Goal: Find specific page/section: Find specific page/section

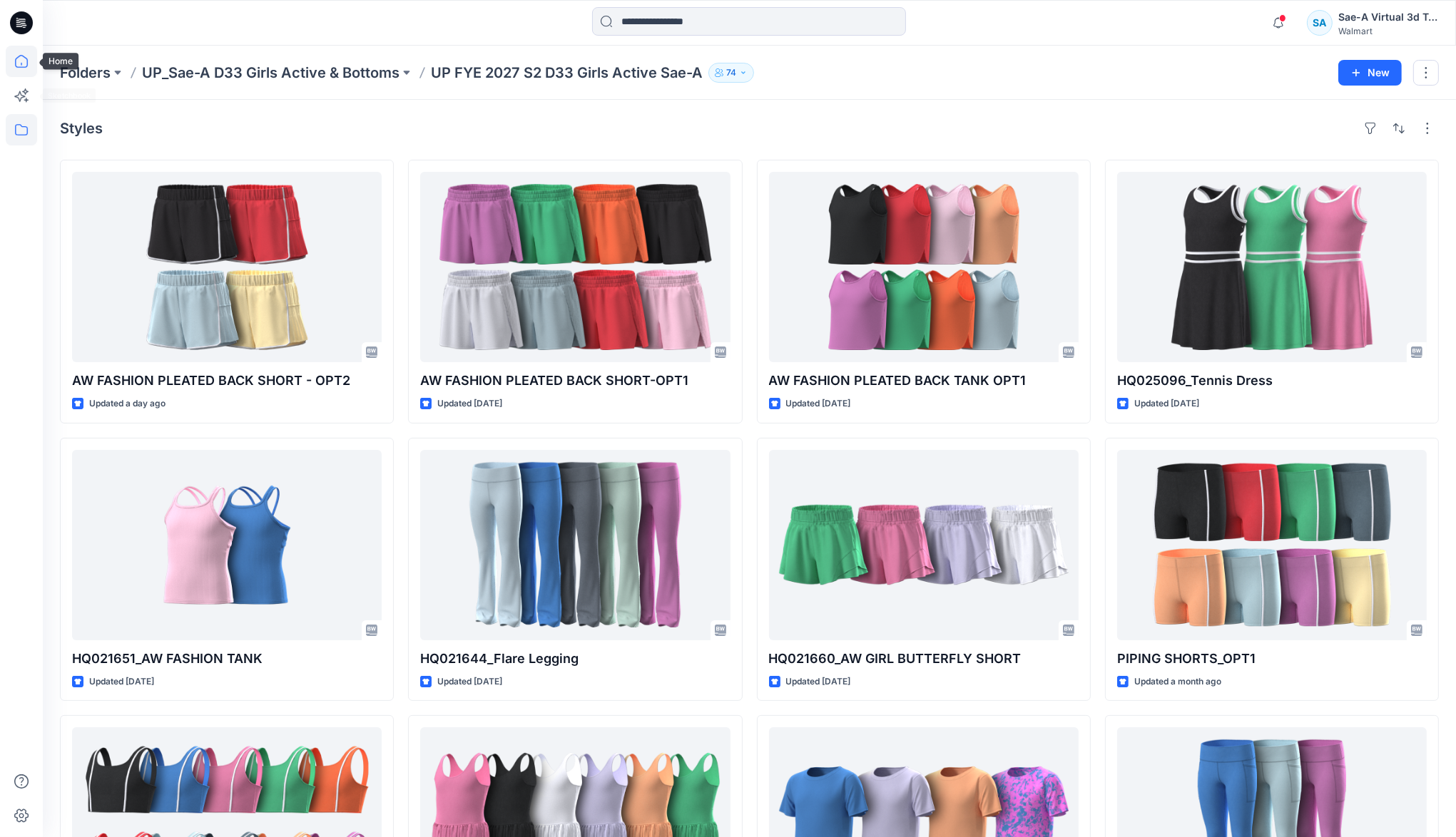
click at [29, 62] on icon at bounding box center [21, 61] width 31 height 31
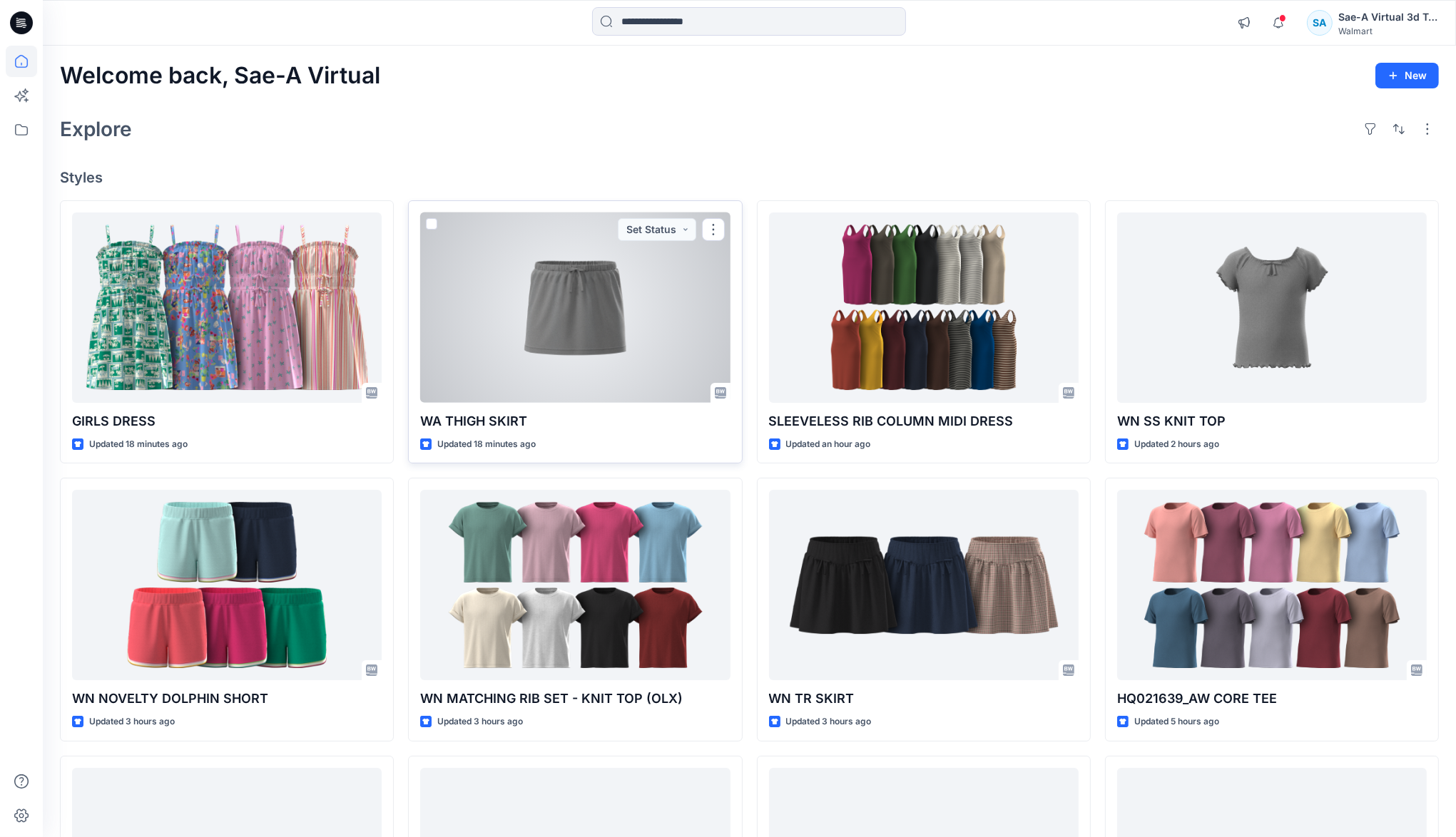
click at [517, 393] on div at bounding box center [575, 307] width 310 height 190
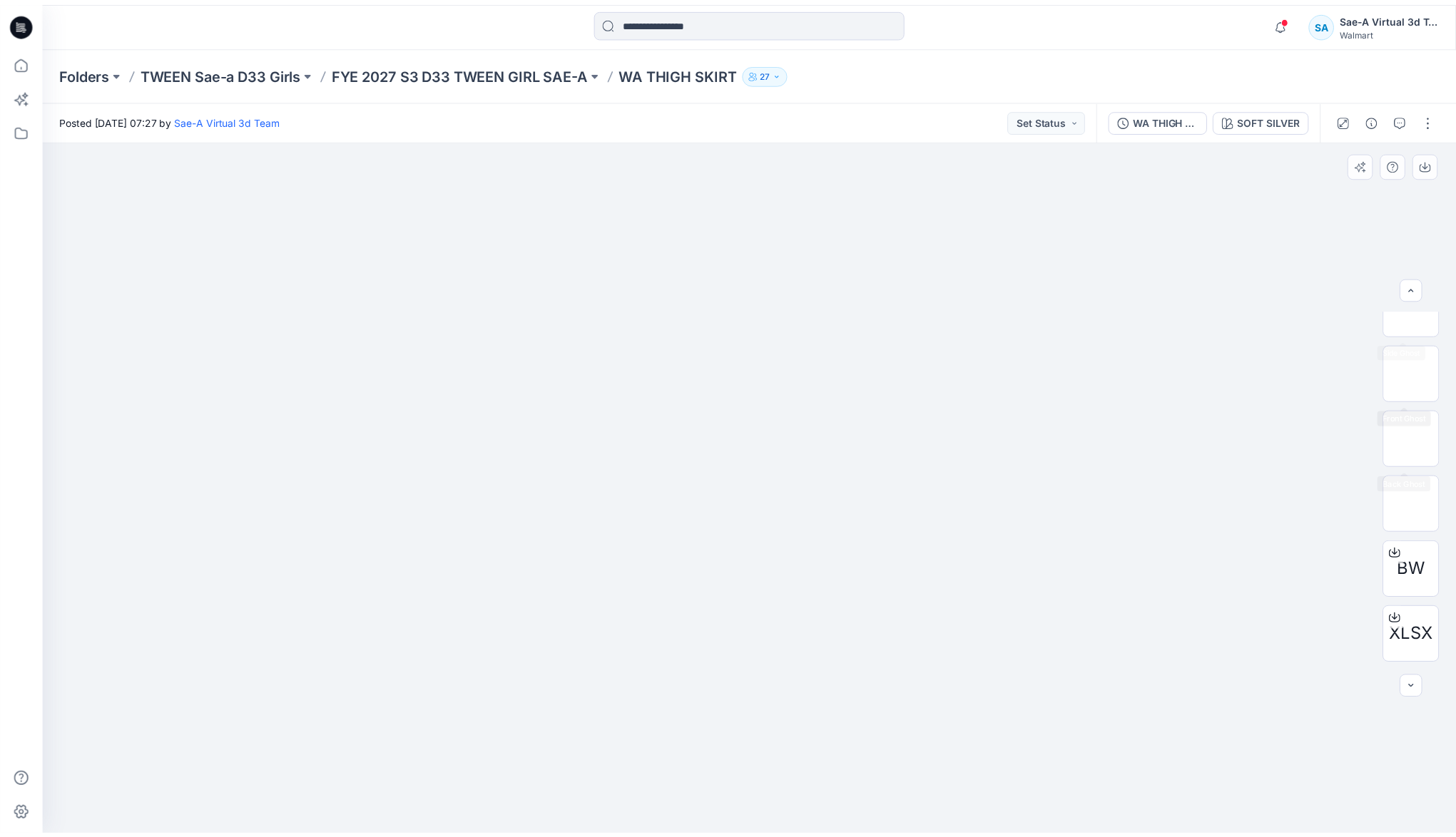
scroll to position [159, 0]
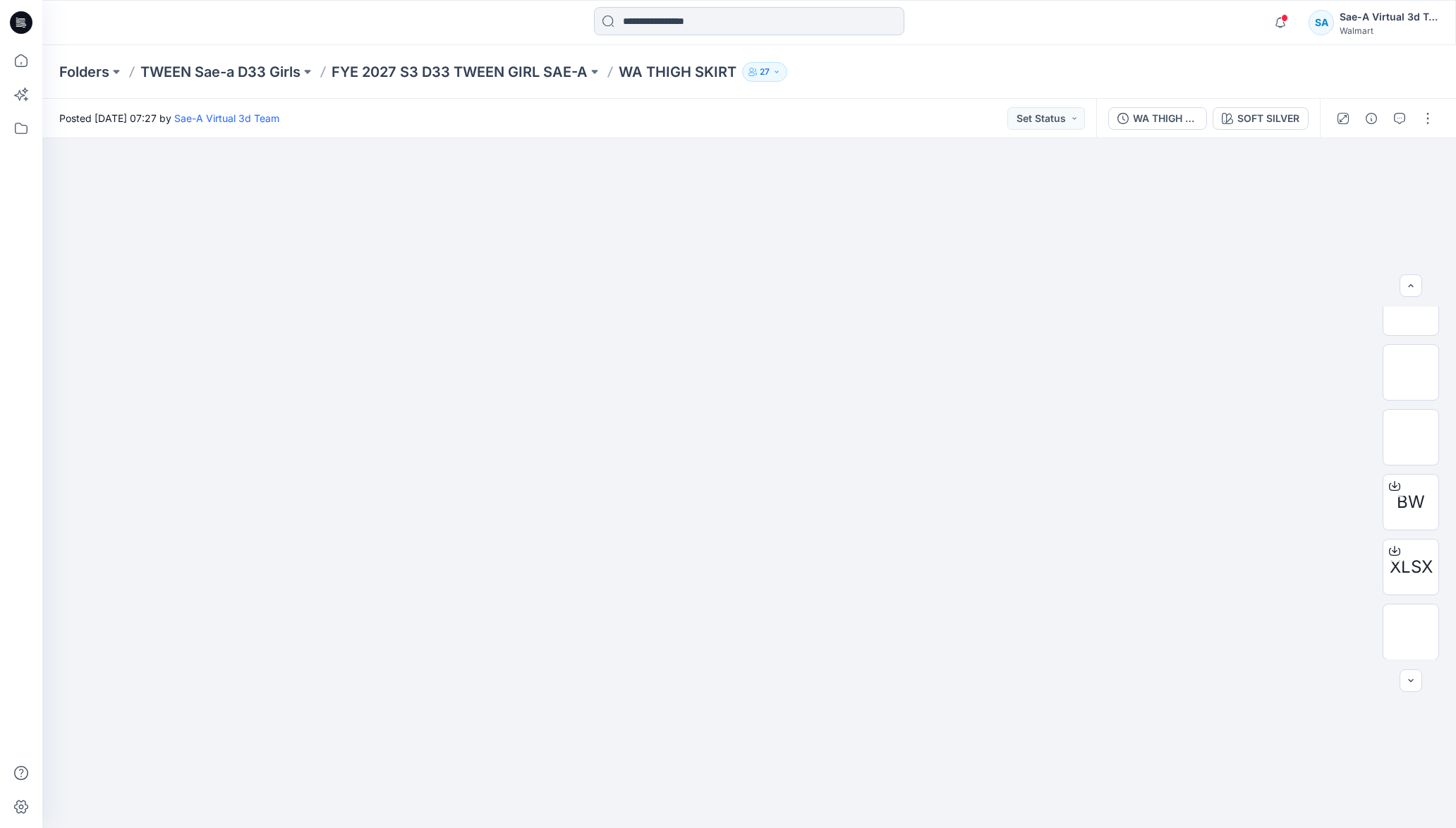
click at [668, 31] on input at bounding box center [750, 21] width 311 height 28
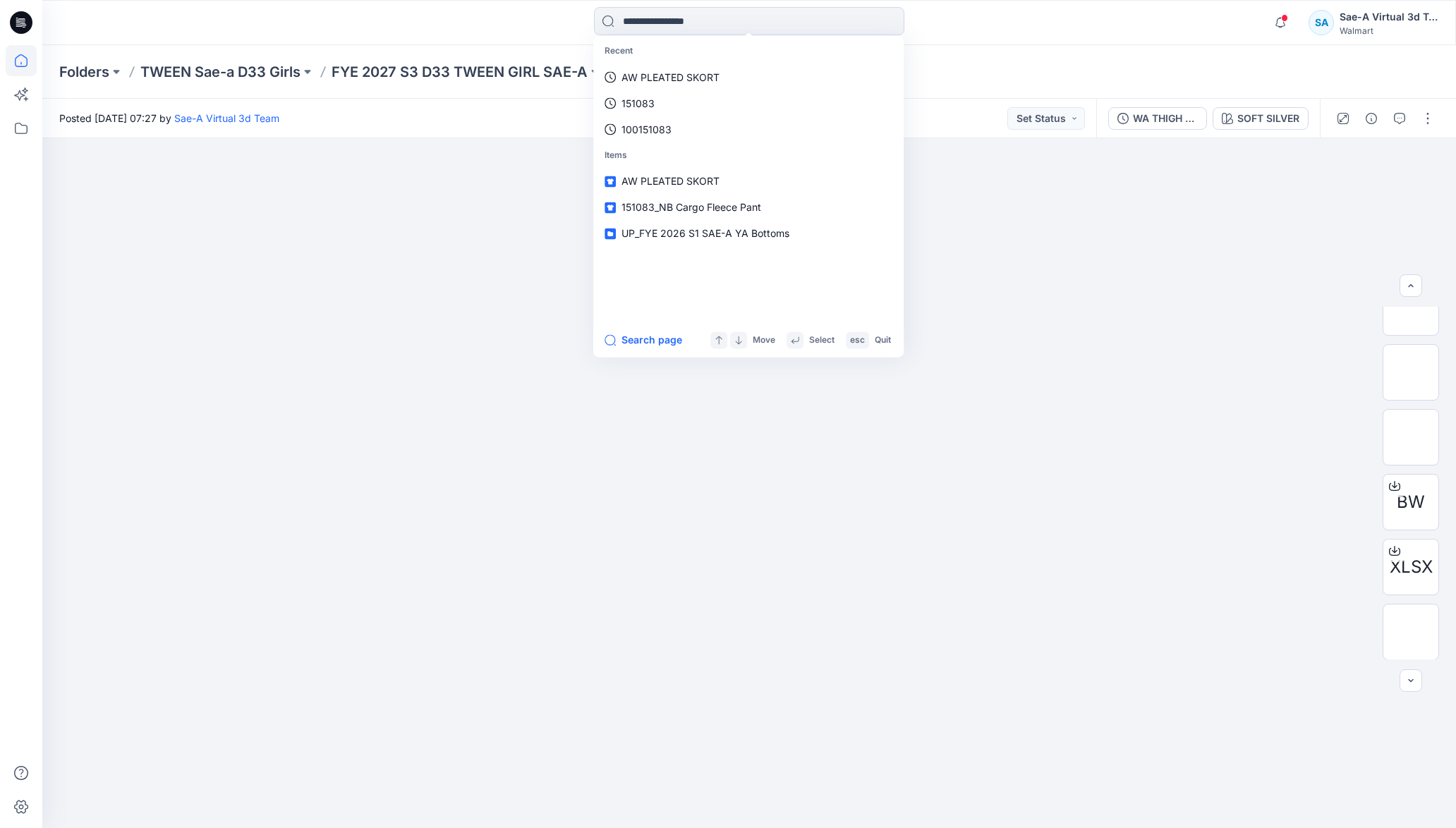
click at [19, 65] on icon at bounding box center [20, 60] width 31 height 31
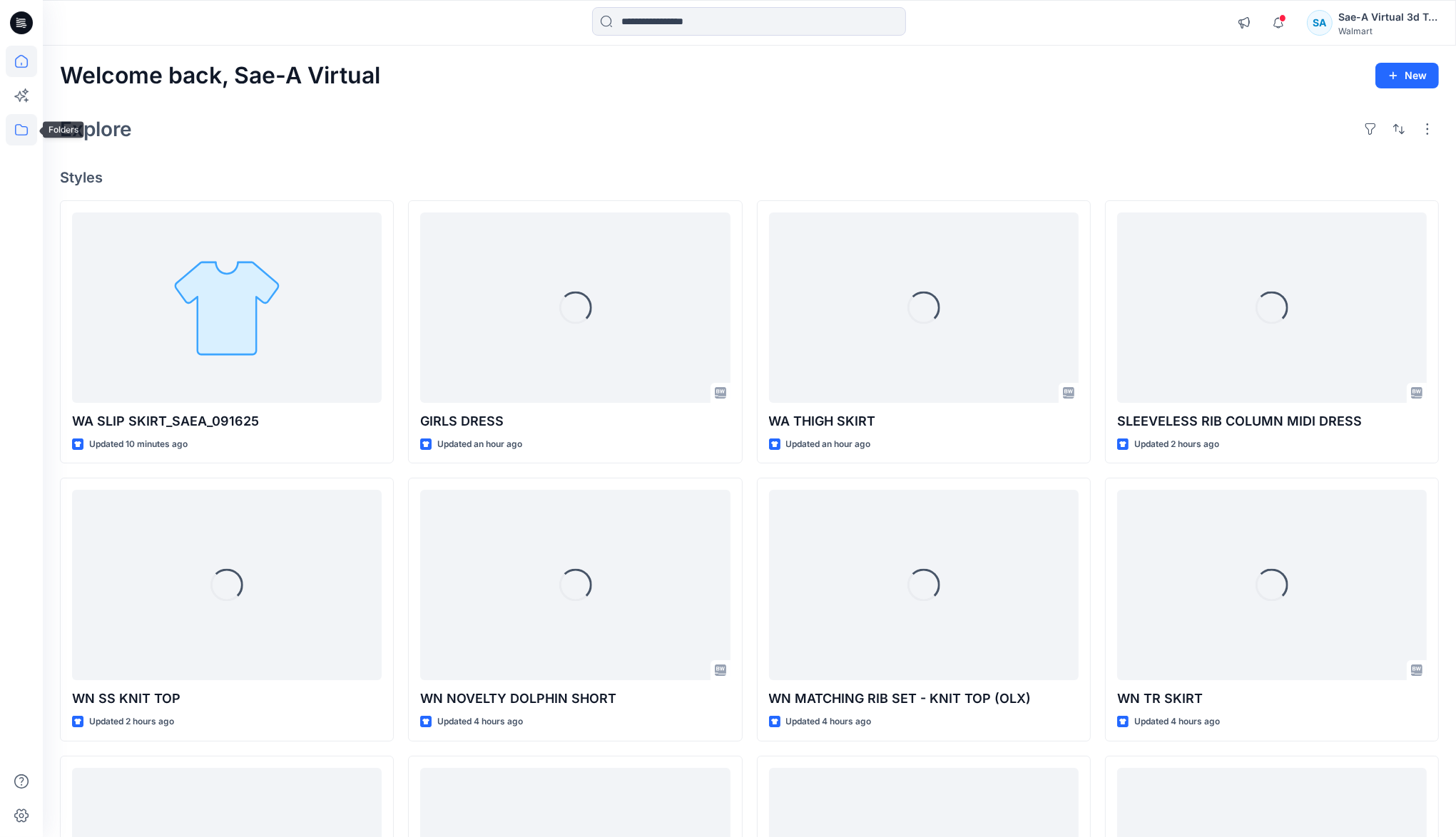
click at [23, 127] on icon at bounding box center [21, 129] width 31 height 31
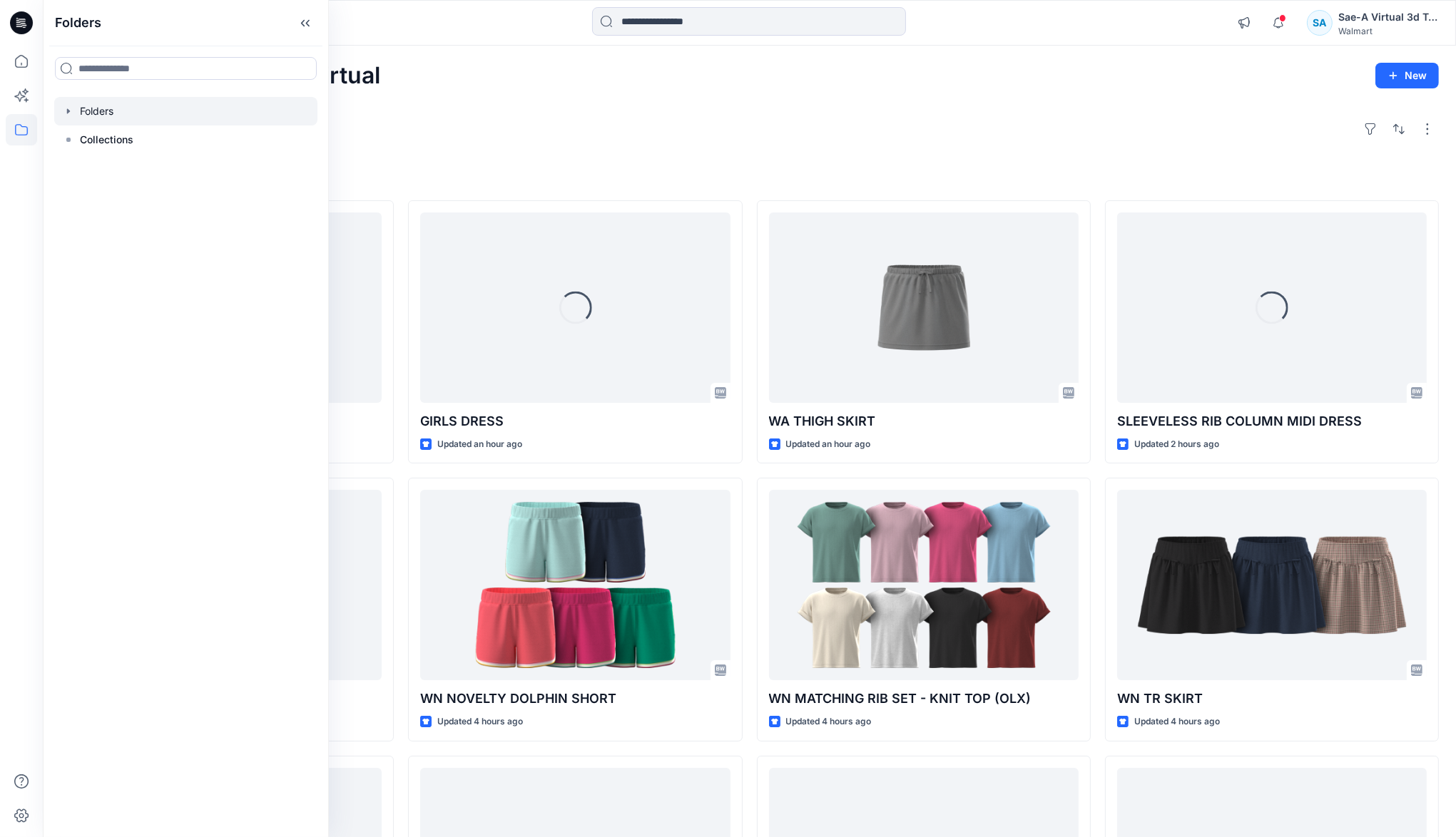
click at [67, 111] on icon "button" at bounding box center [68, 111] width 3 height 5
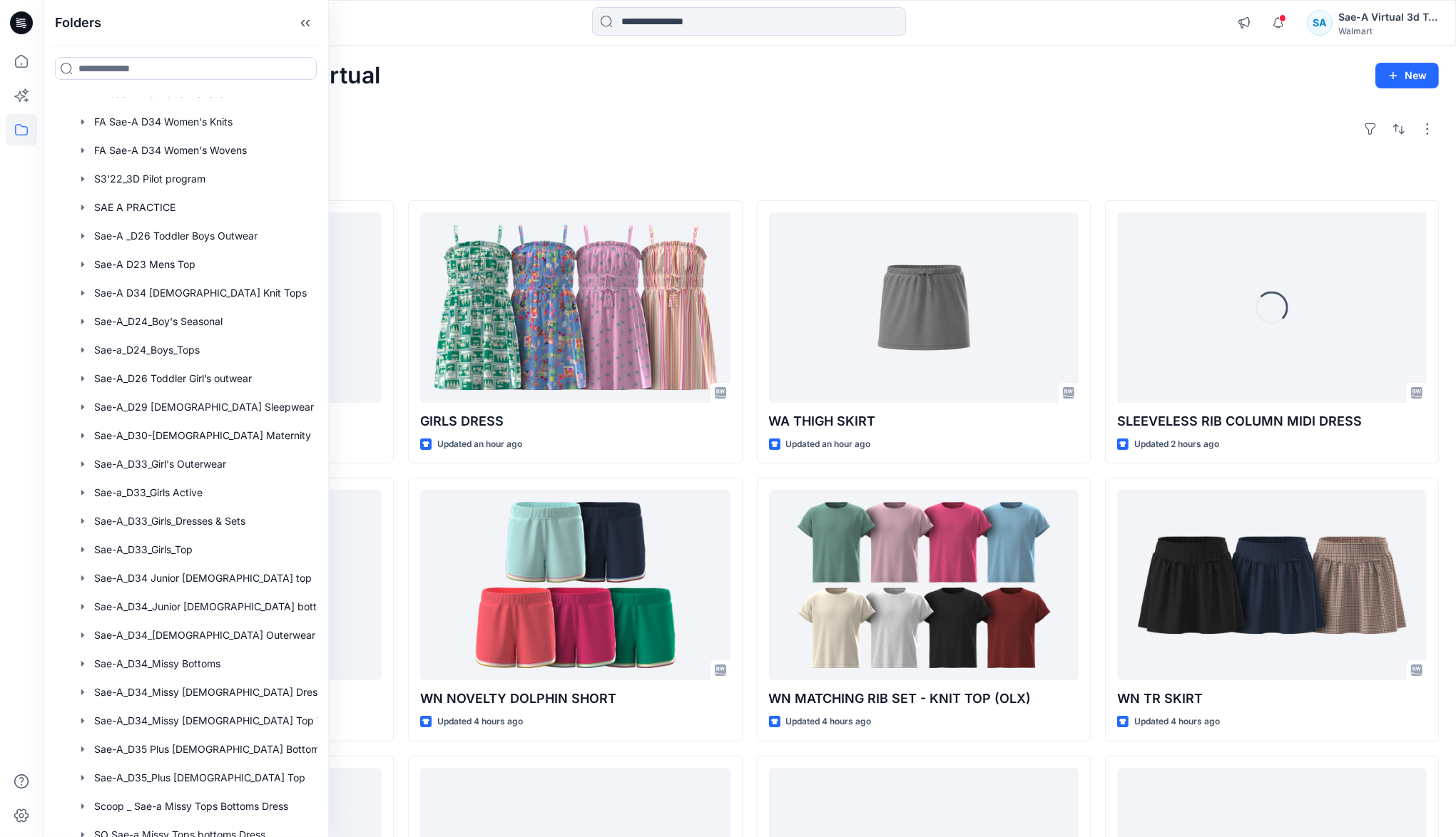
scroll to position [760, 0]
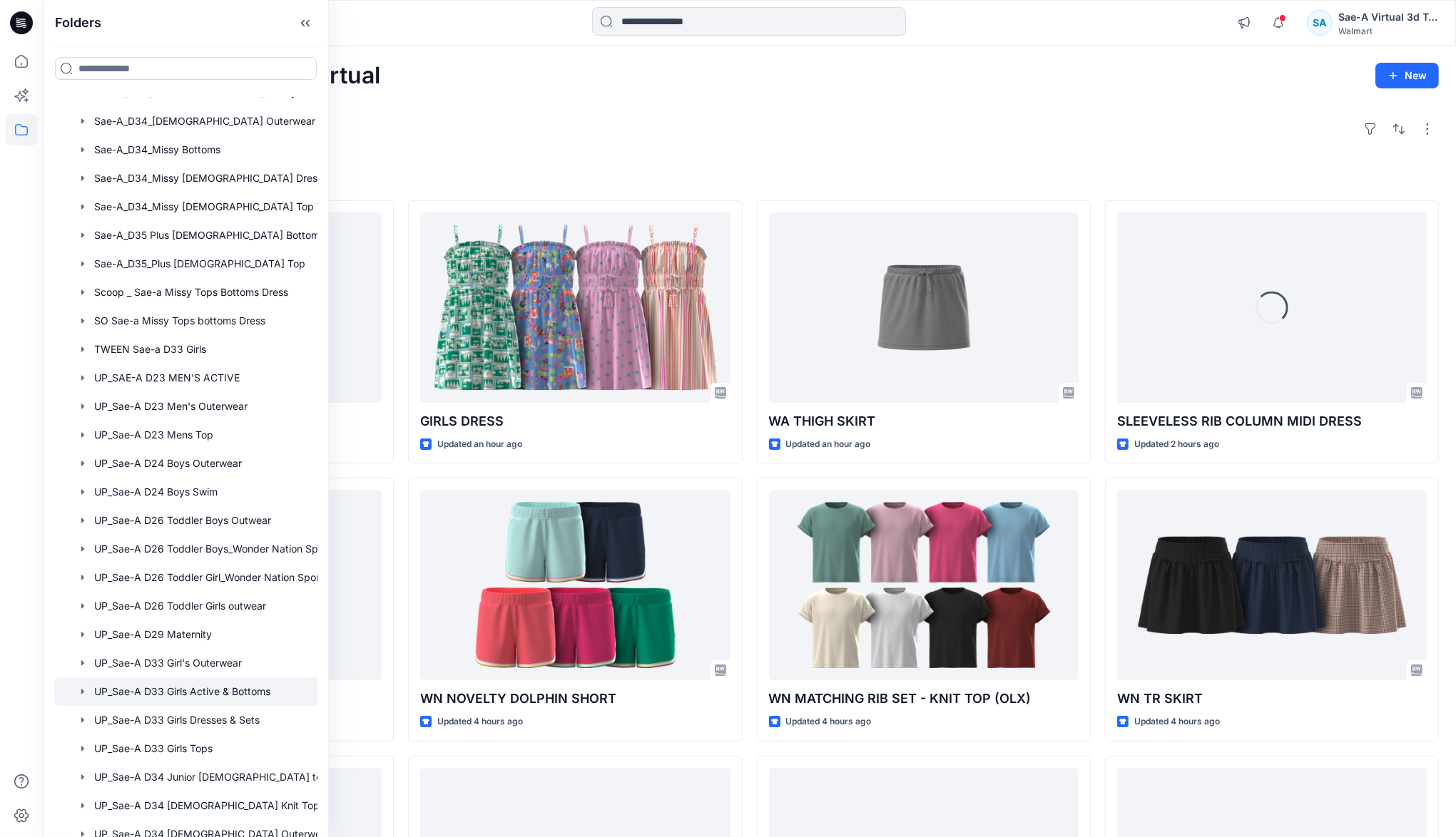
click at [230, 683] on div at bounding box center [204, 692] width 300 height 29
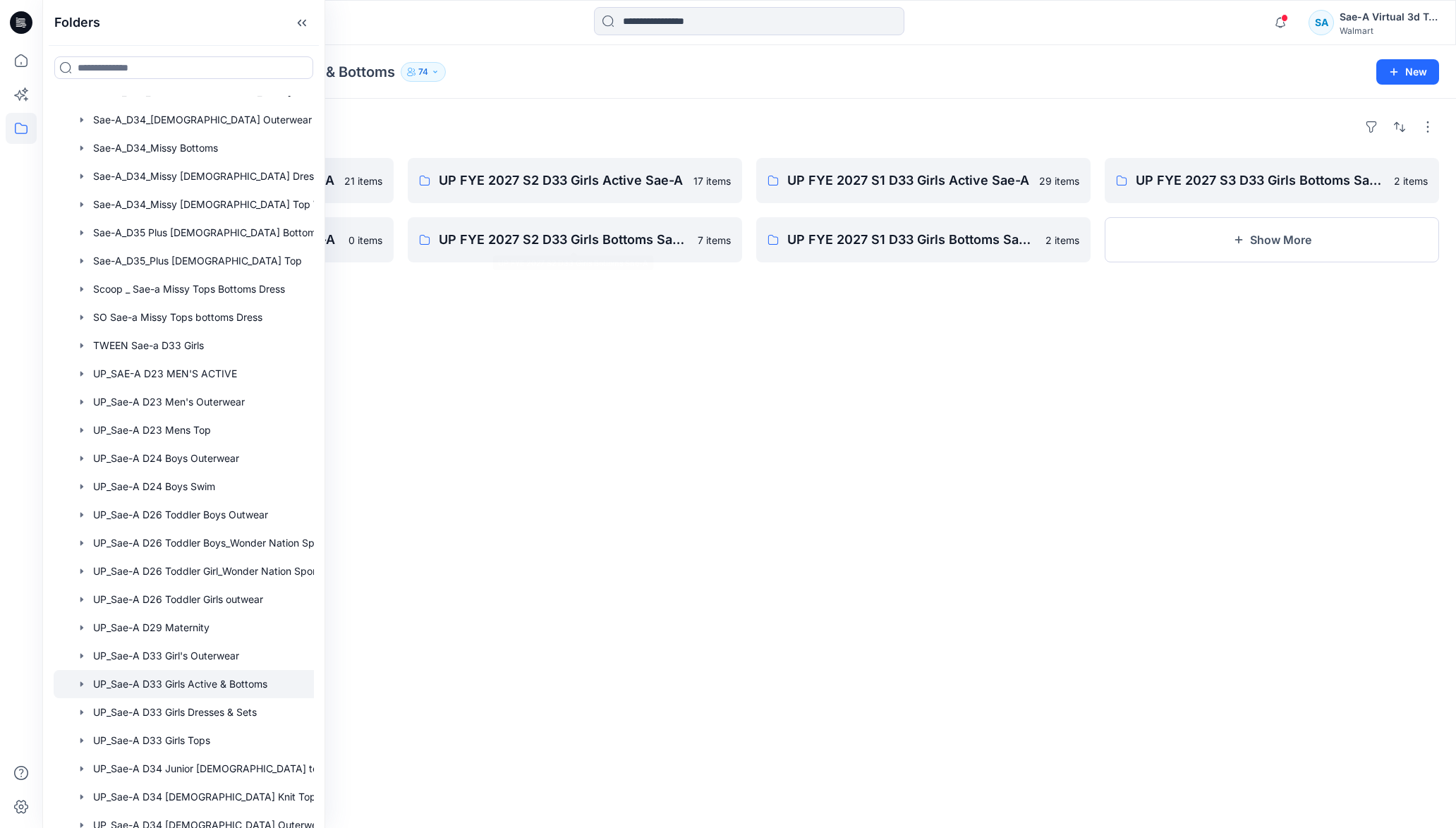
click at [488, 350] on div "Folders UP FYE 2027 S3 D33 Girls Active Sae-A 21 items UP FYE 2027 S4 D33 Girls…" at bounding box center [749, 463] width 1414 height 729
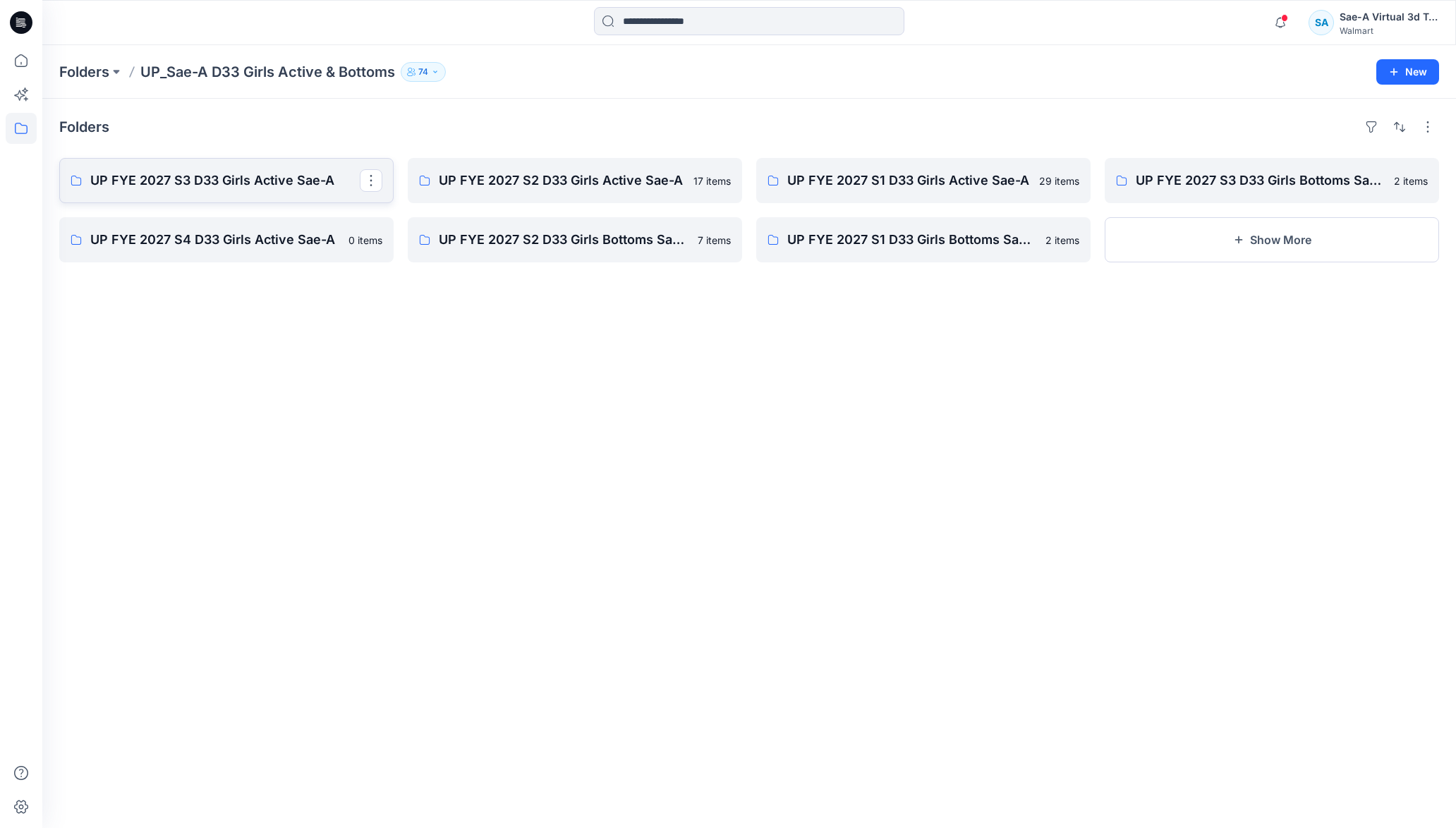
click at [260, 177] on p "UP FYE 2027 S3 D33 Girls Active Sae-A" at bounding box center [224, 180] width 269 height 19
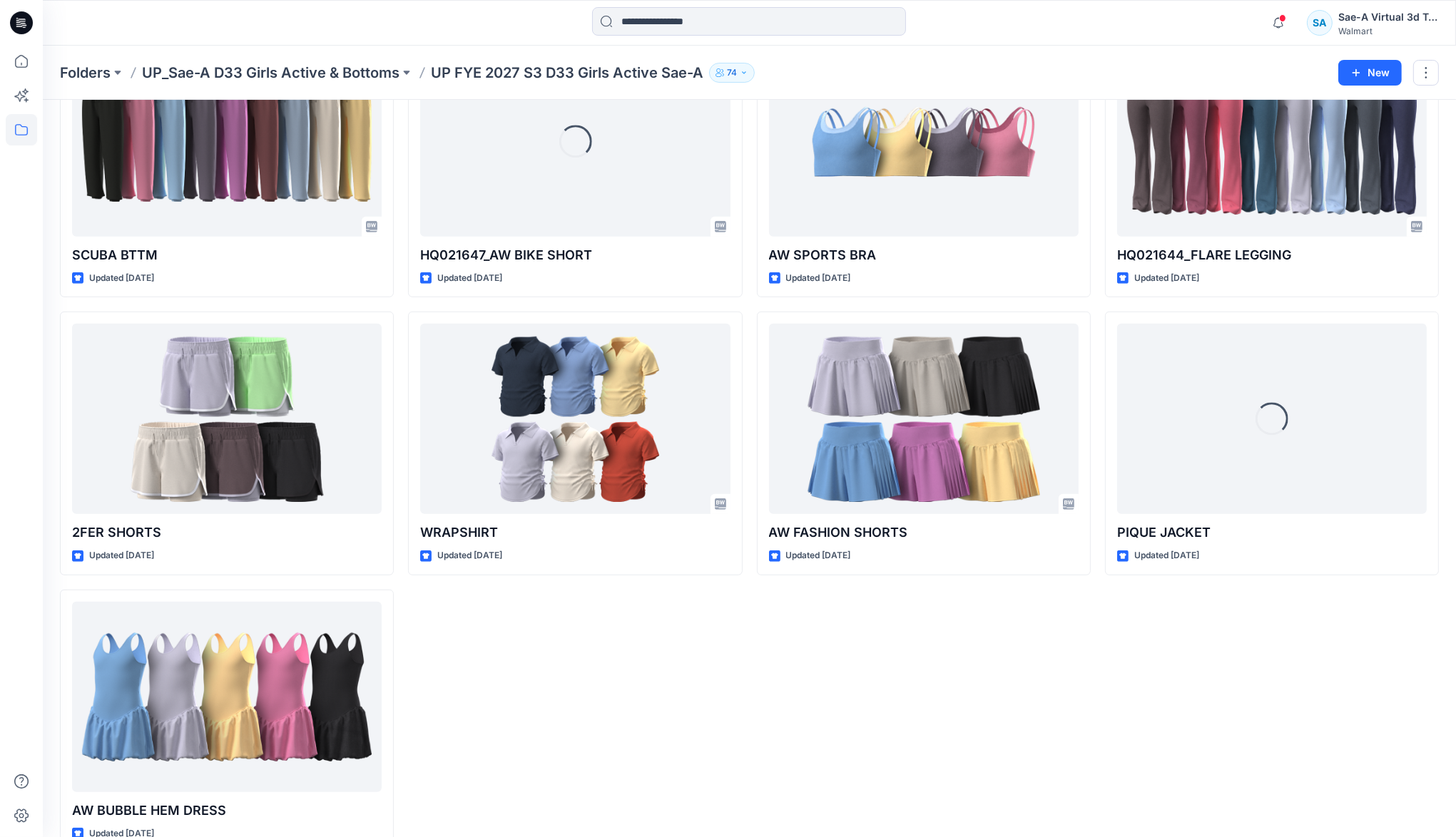
scroll to position [638, 0]
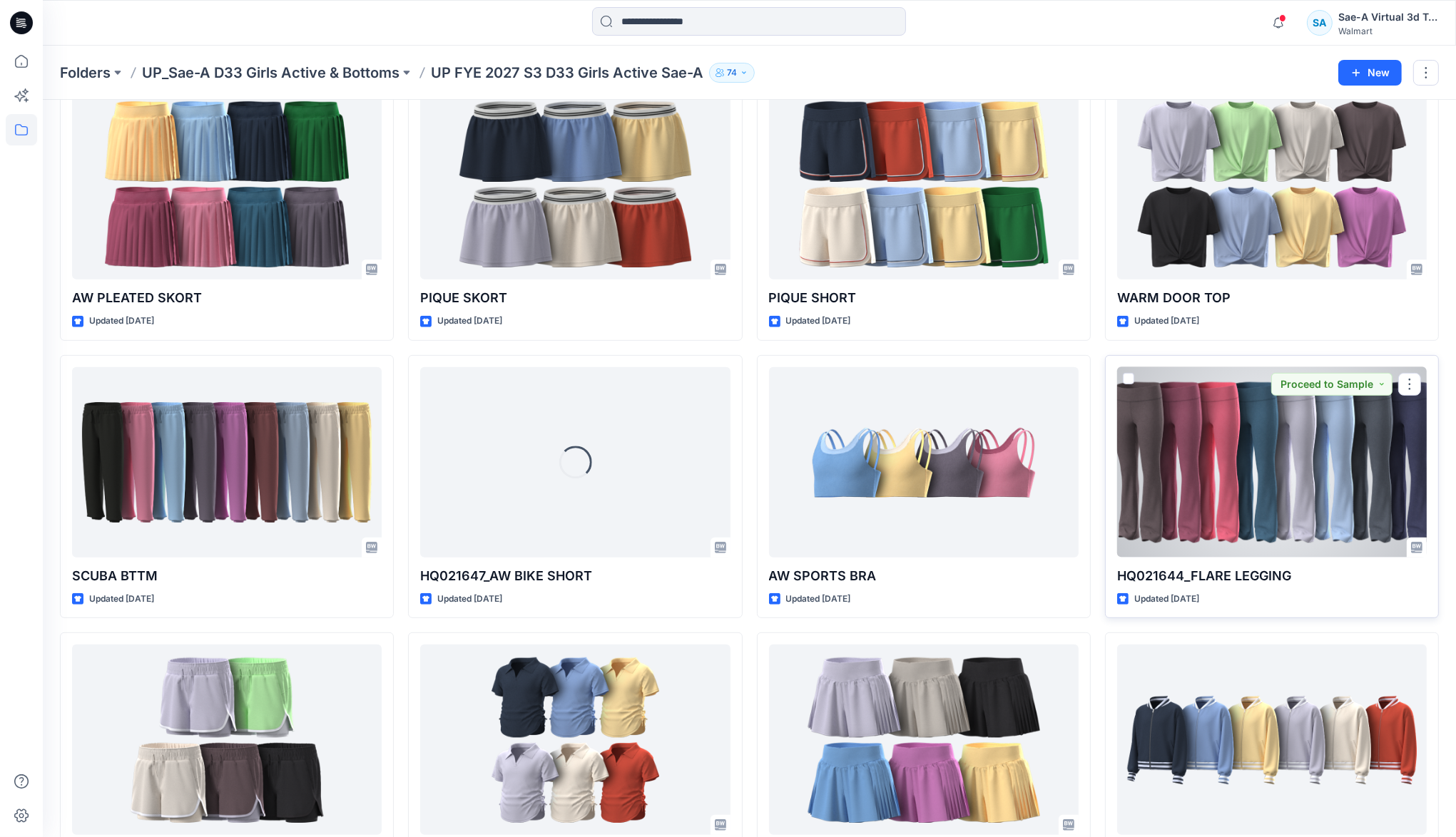
click at [1184, 485] on div at bounding box center [1271, 462] width 310 height 190
